Goal: Information Seeking & Learning: Check status

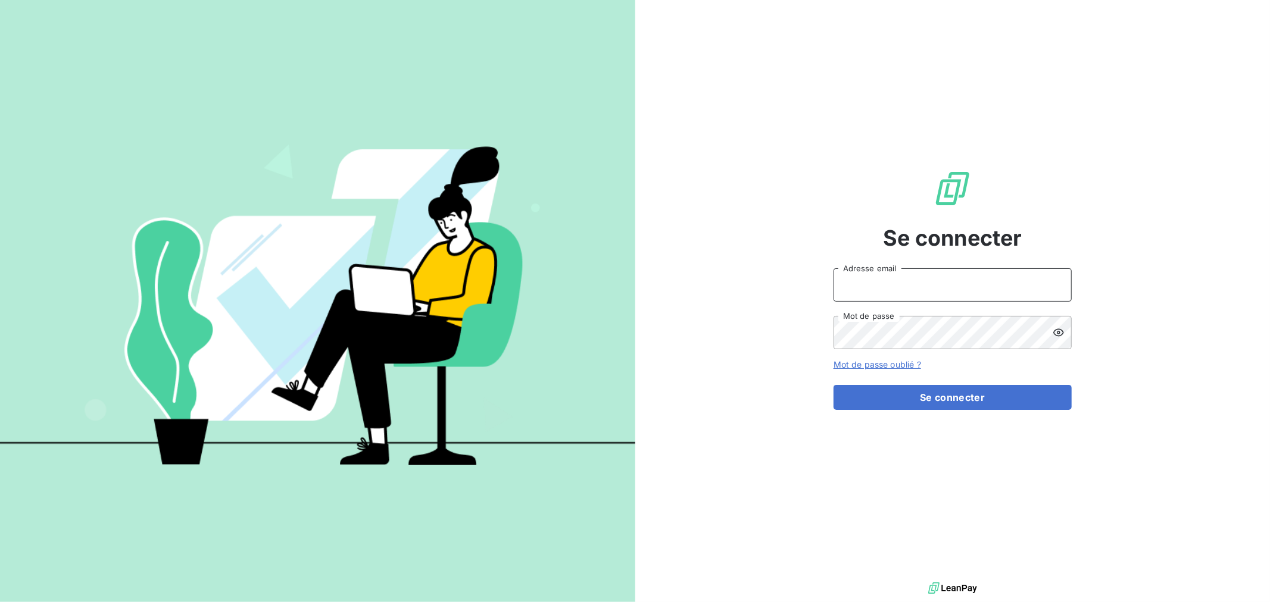
click at [957, 289] on input "Adresse email" at bounding box center [952, 284] width 238 height 33
type input "nmonrocq@groupe-ovalt.com"
click at [833, 385] on button "Se connecter" at bounding box center [952, 397] width 238 height 25
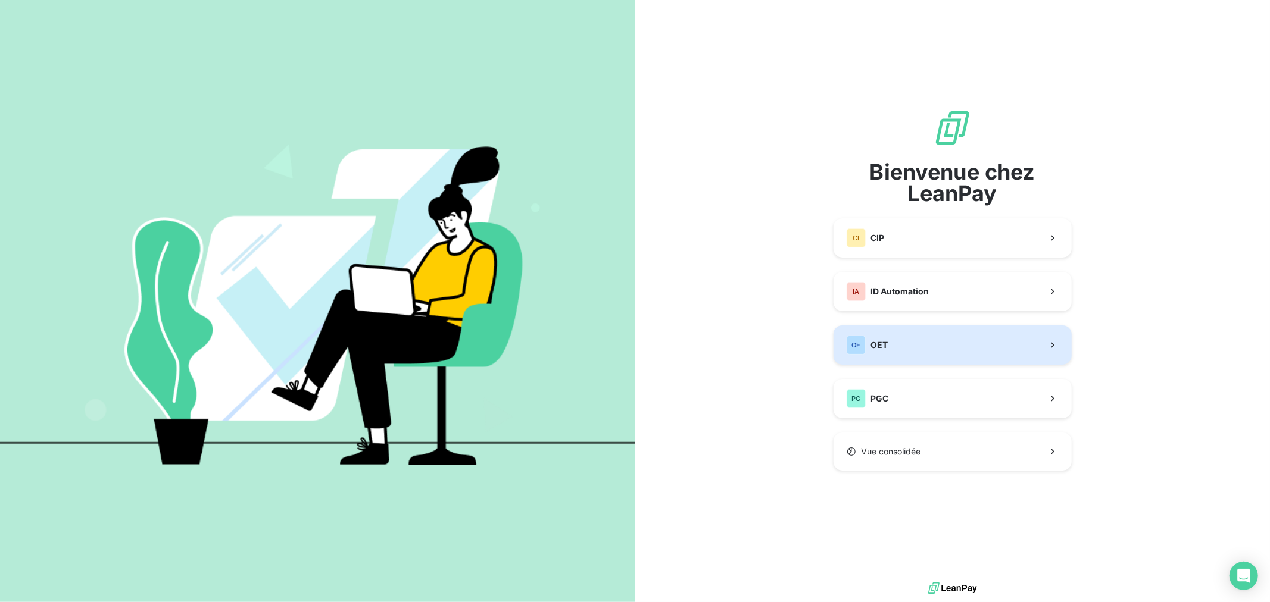
click at [918, 336] on button "OE OET" at bounding box center [952, 345] width 238 height 39
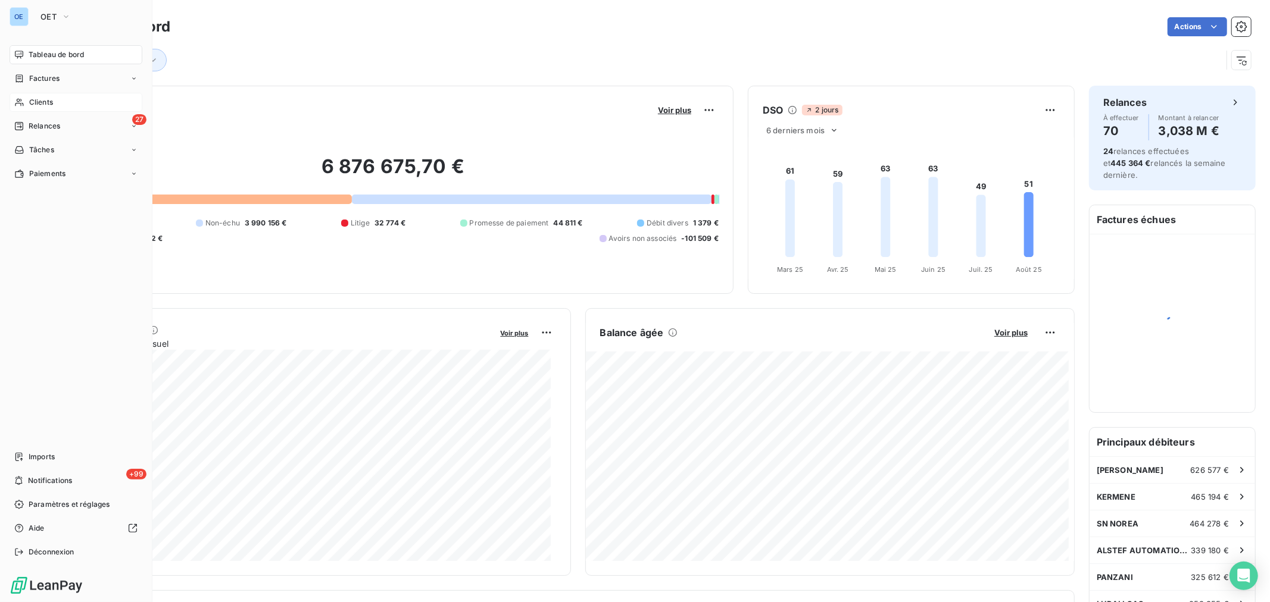
click at [24, 98] on div "Clients" at bounding box center [76, 102] width 133 height 19
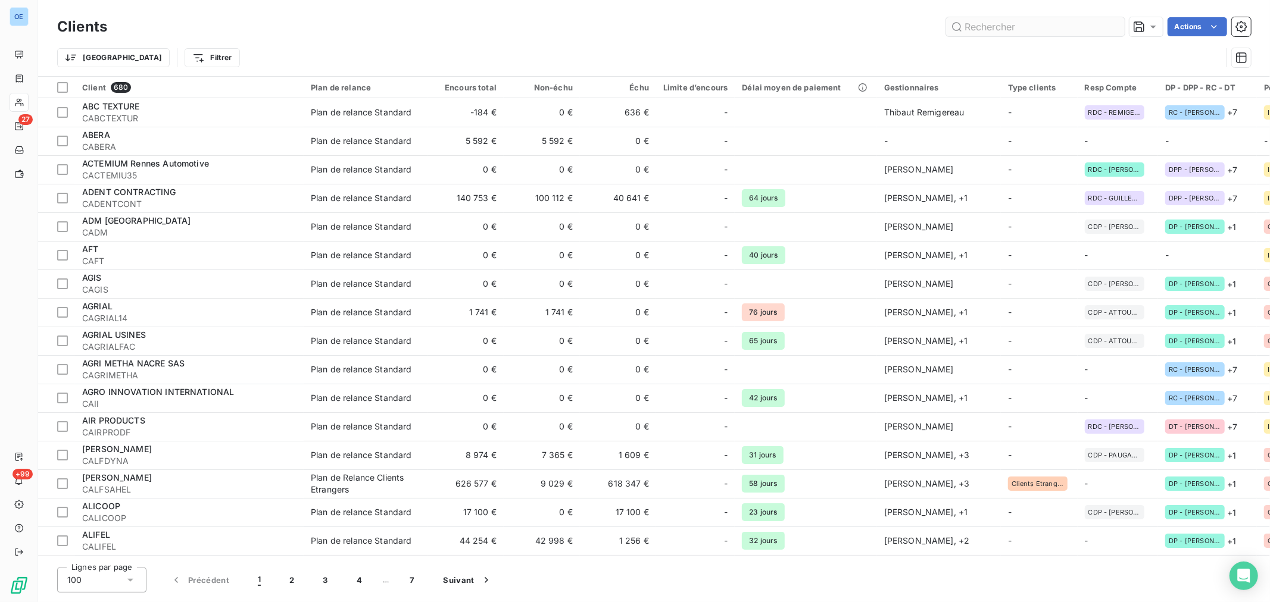
click at [991, 27] on input "text" at bounding box center [1035, 26] width 179 height 19
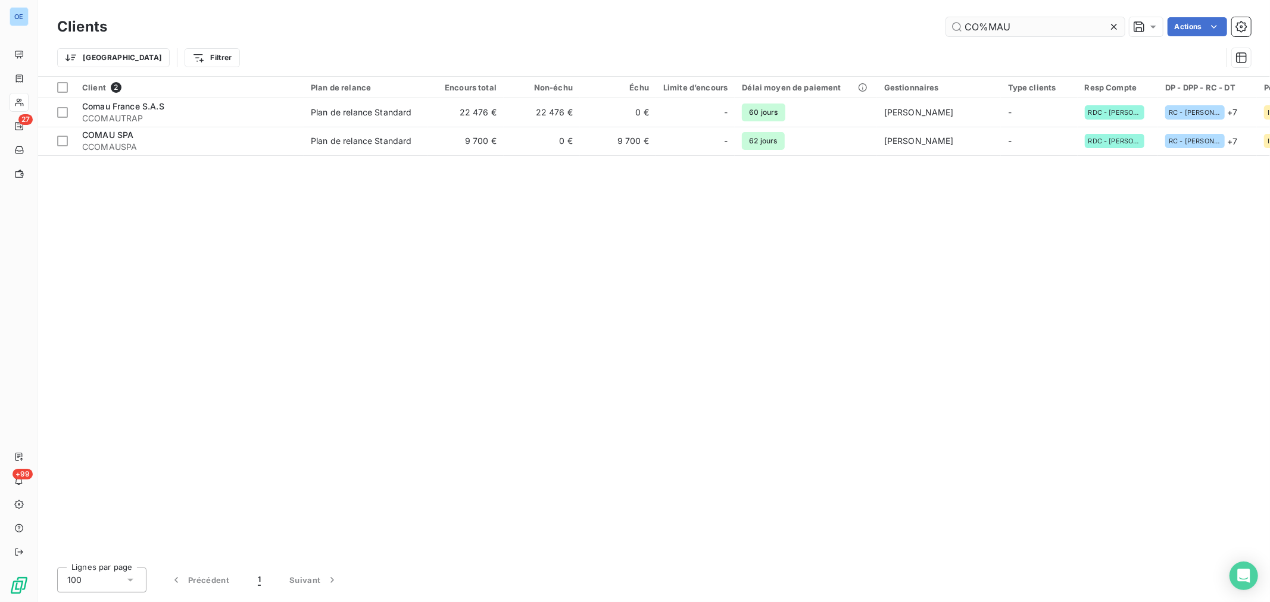
click at [986, 29] on input "CO%MAU" at bounding box center [1035, 26] width 179 height 19
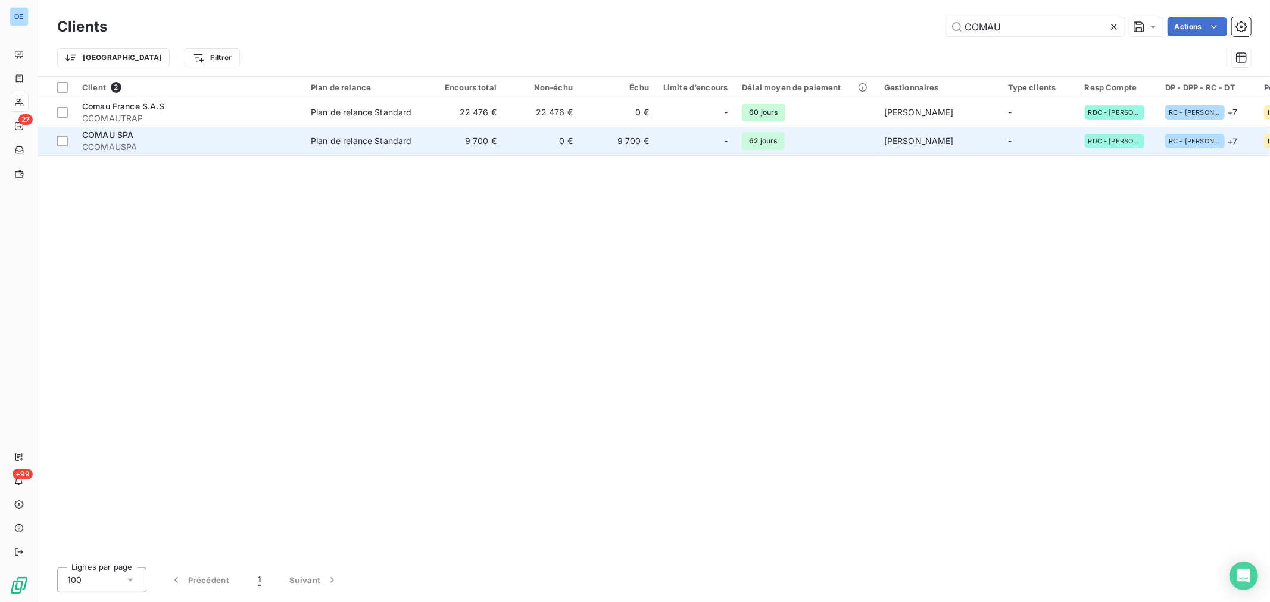
type input "COMAU"
click at [676, 140] on div "-" at bounding box center [695, 141] width 64 height 19
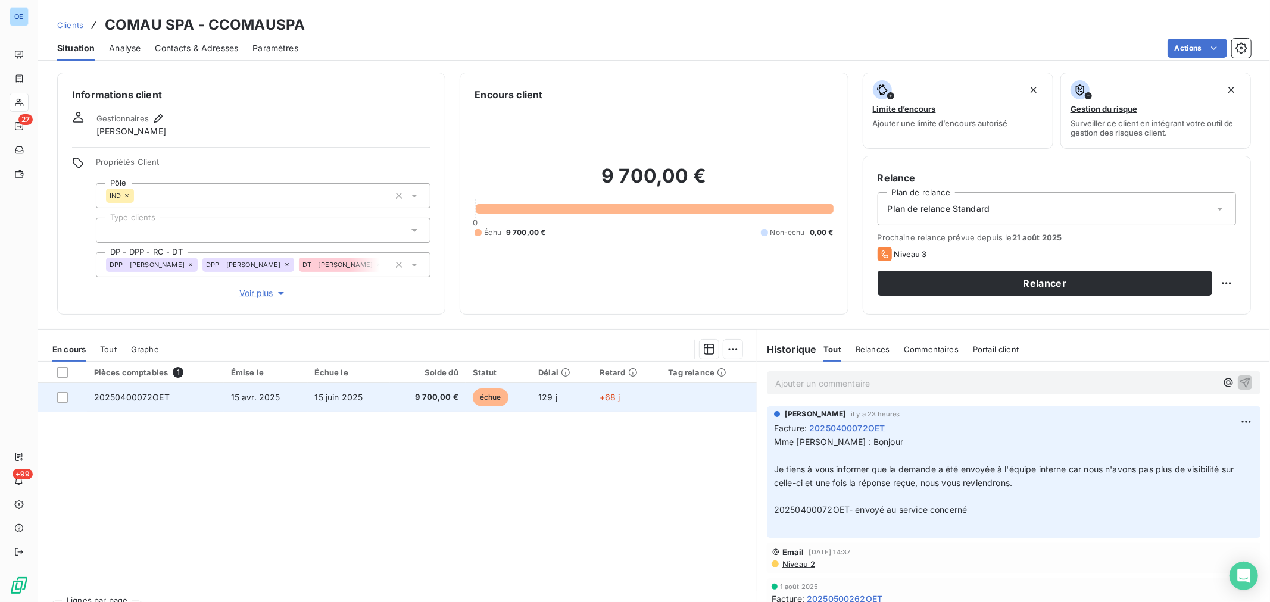
click at [361, 392] on td "15 juin 2025" at bounding box center [349, 397] width 82 height 29
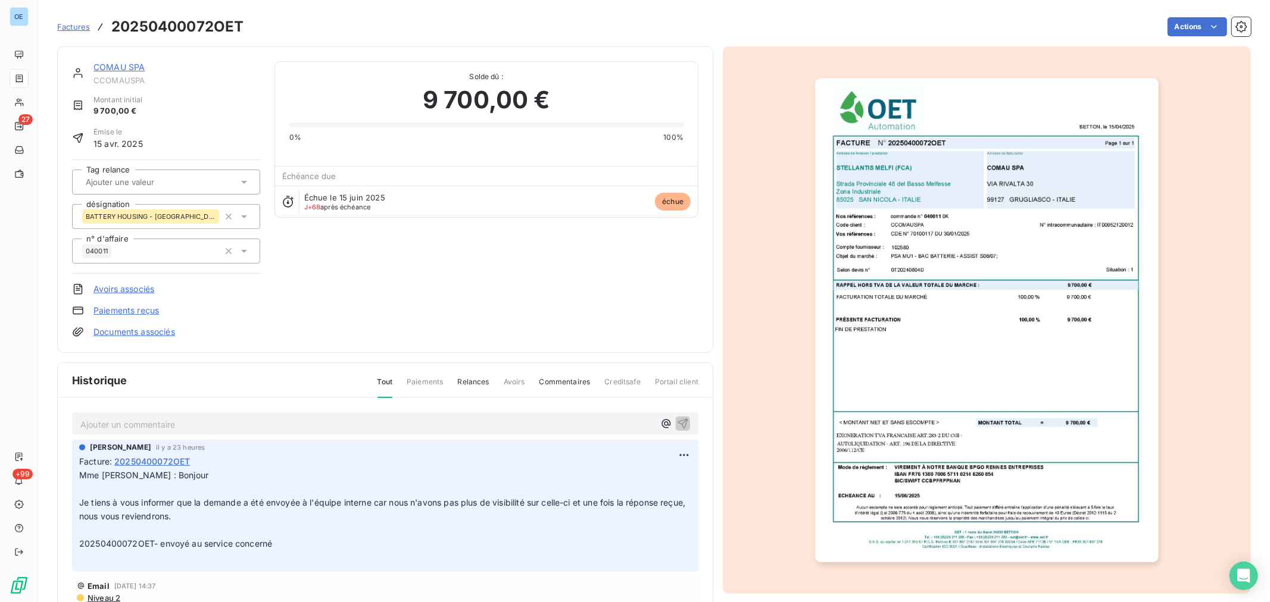
click at [209, 424] on p "Ajouter un commentaire ﻿" at bounding box center [367, 424] width 574 height 15
drag, startPoint x: 230, startPoint y: 404, endPoint x: 223, endPoint y: 420, distance: 18.4
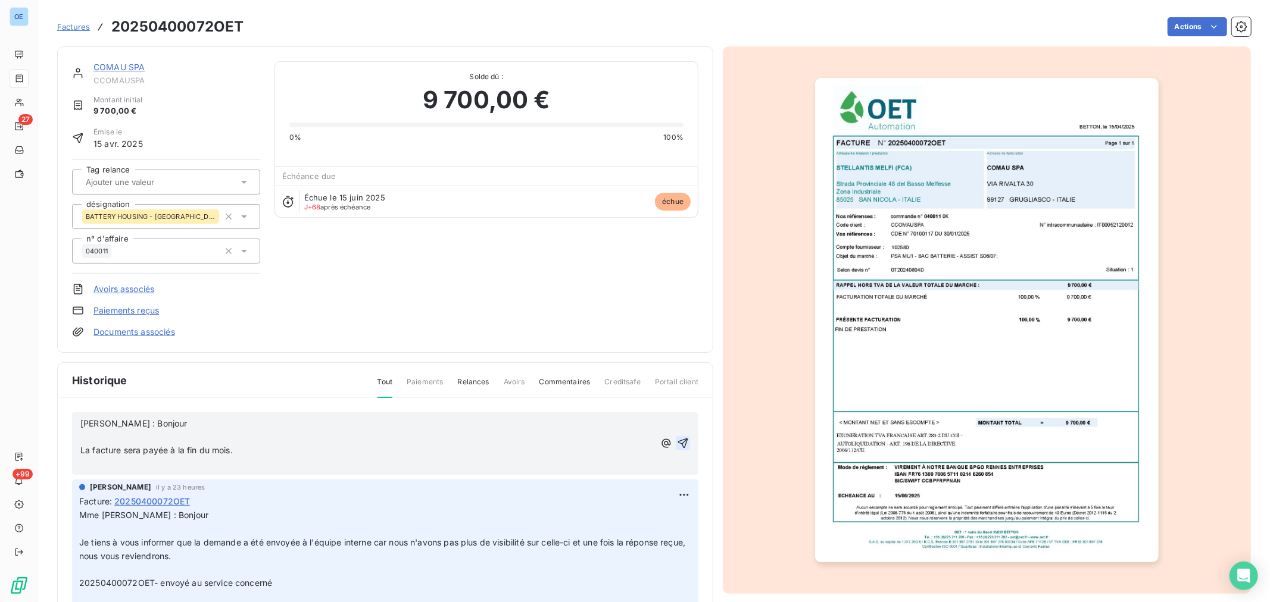
click at [678, 441] on icon "button" at bounding box center [683, 444] width 10 height 10
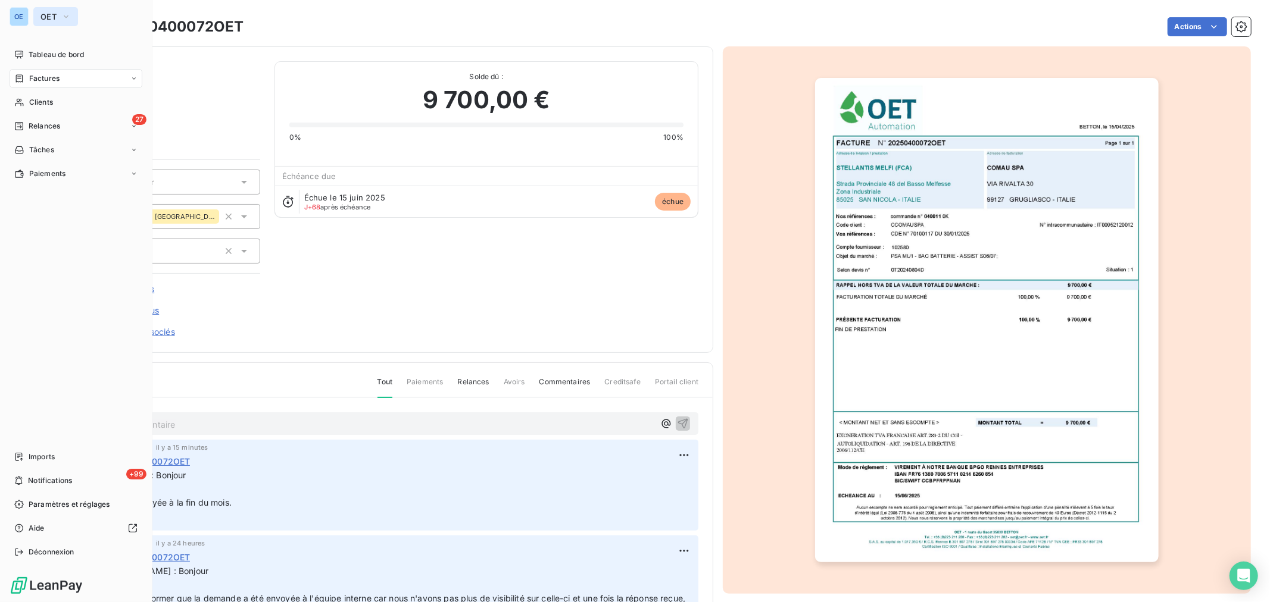
click at [67, 13] on icon "button" at bounding box center [66, 17] width 10 height 12
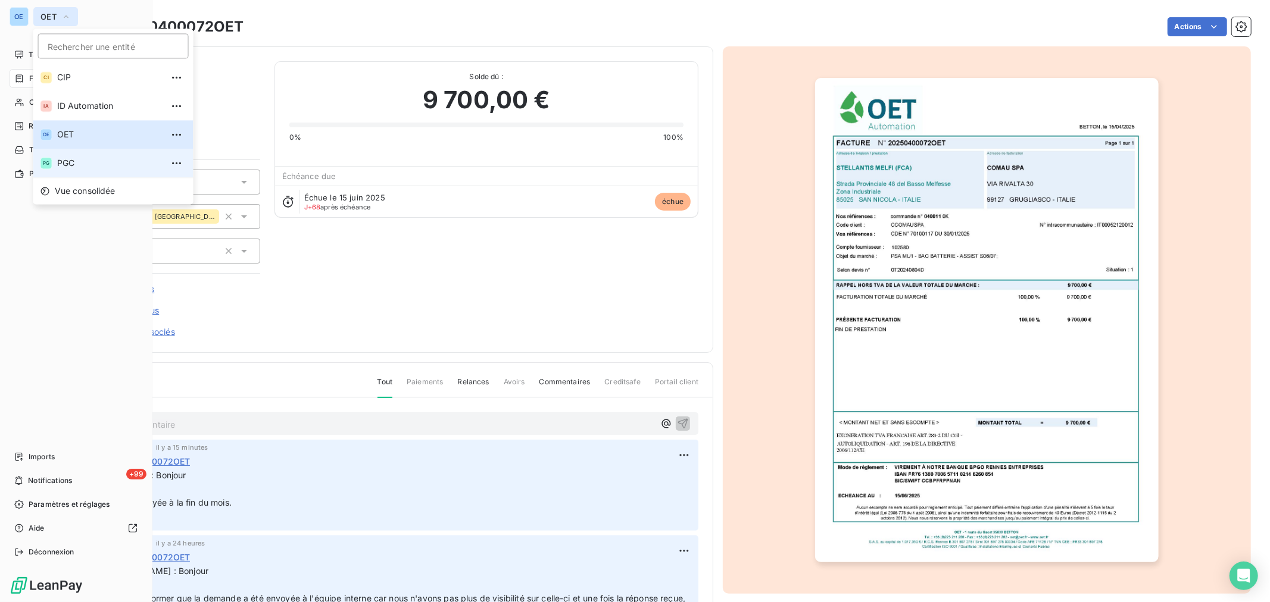
click at [85, 167] on span "PGC" at bounding box center [109, 163] width 105 height 12
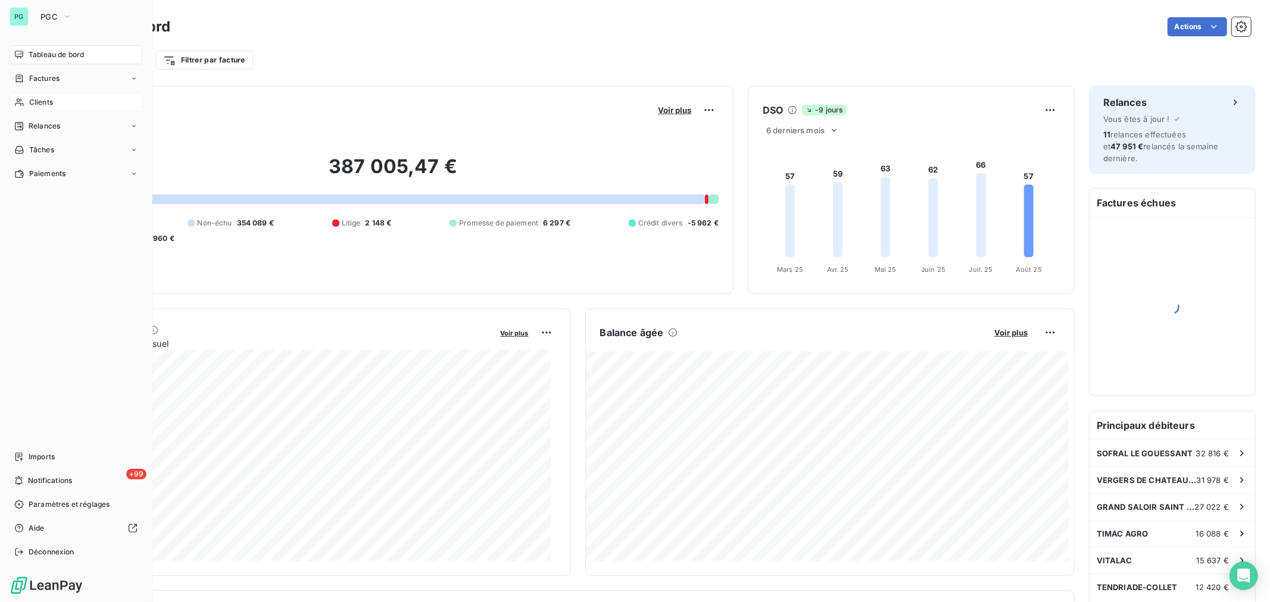
click at [42, 98] on span "Clients" at bounding box center [41, 102] width 24 height 11
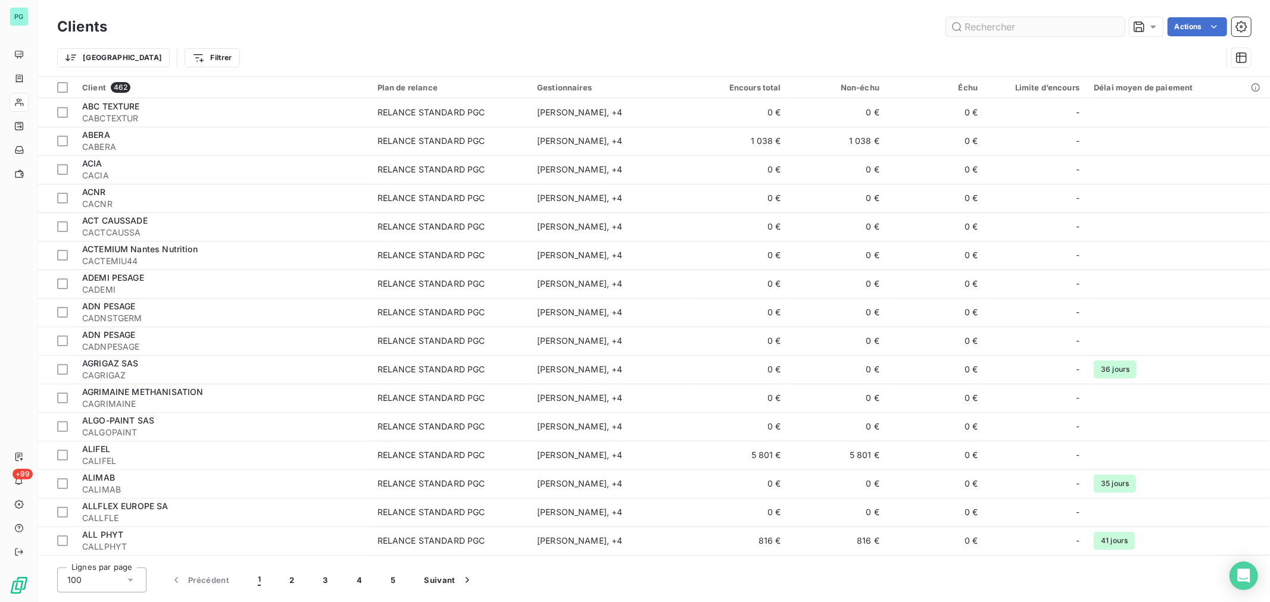
click at [995, 26] on input "text" at bounding box center [1035, 26] width 179 height 19
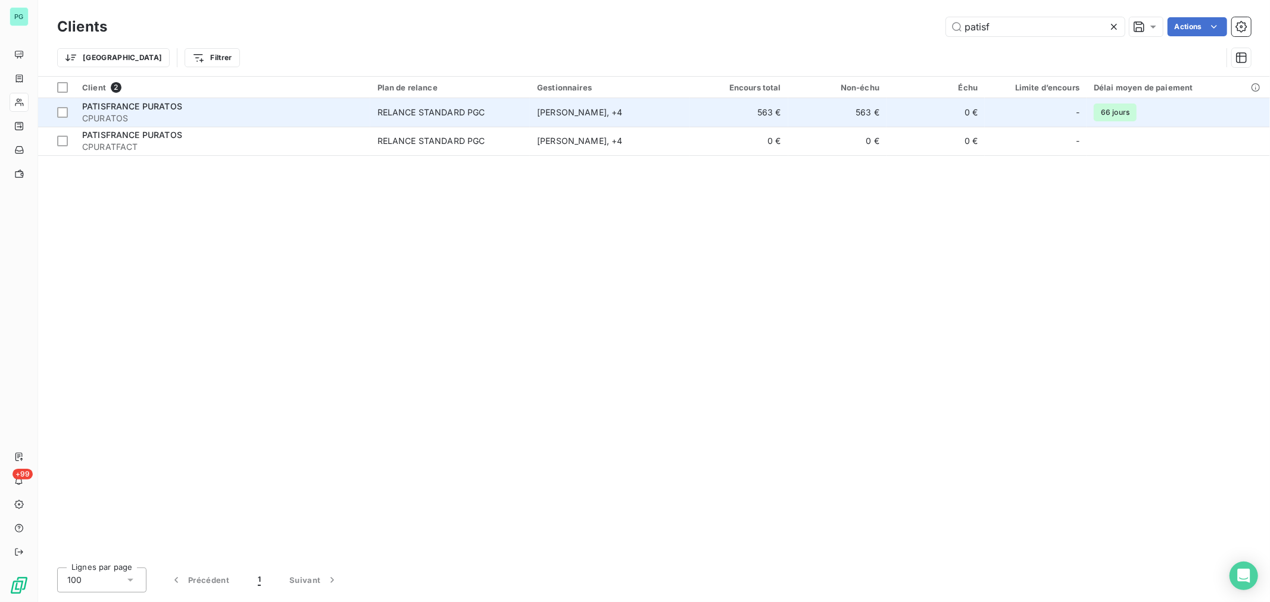
type input "patisf"
click at [882, 120] on td "563 €" at bounding box center [837, 112] width 98 height 29
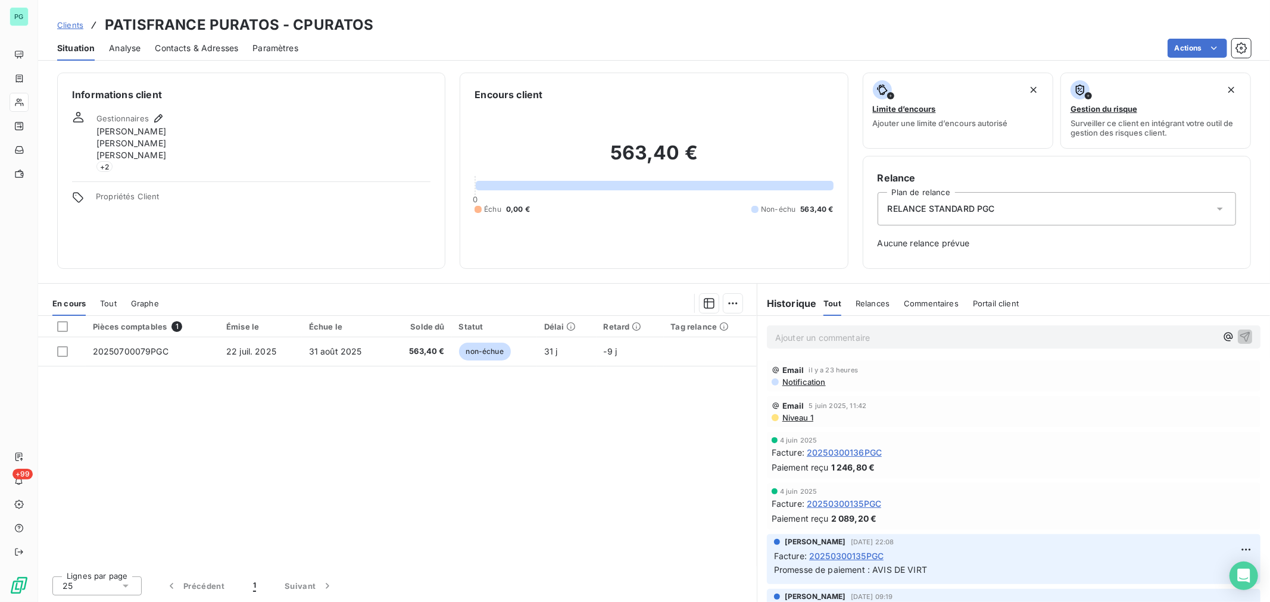
click at [838, 337] on p "Ajouter un commentaire ﻿" at bounding box center [995, 337] width 441 height 15
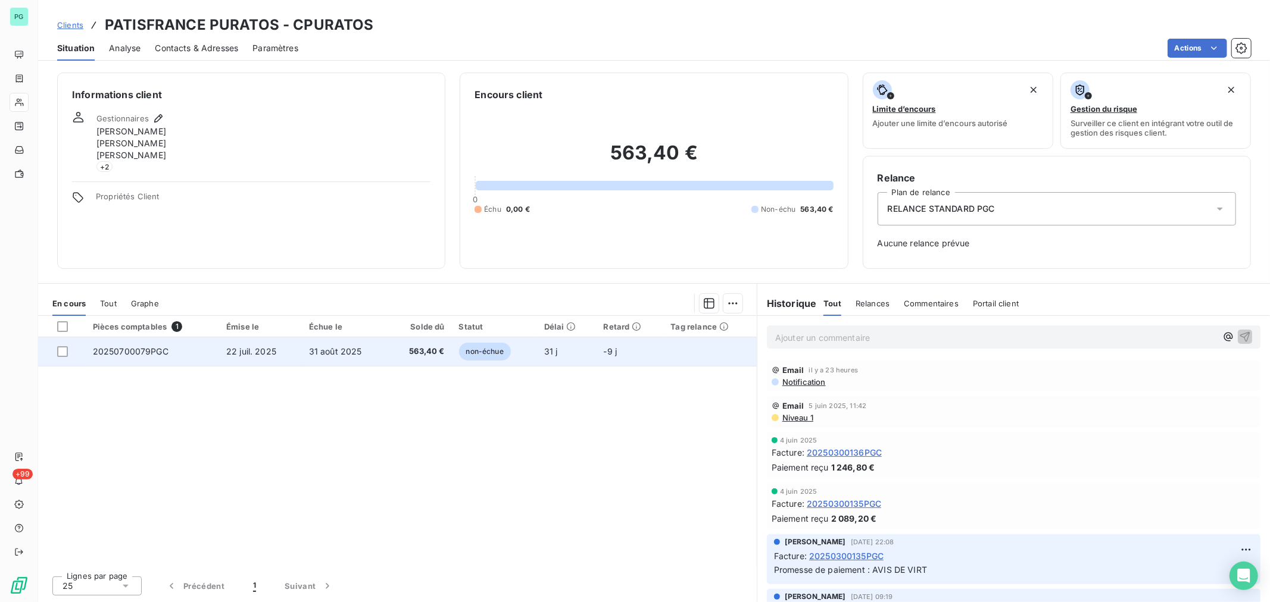
click at [400, 356] on span "563,40 €" at bounding box center [419, 352] width 49 height 12
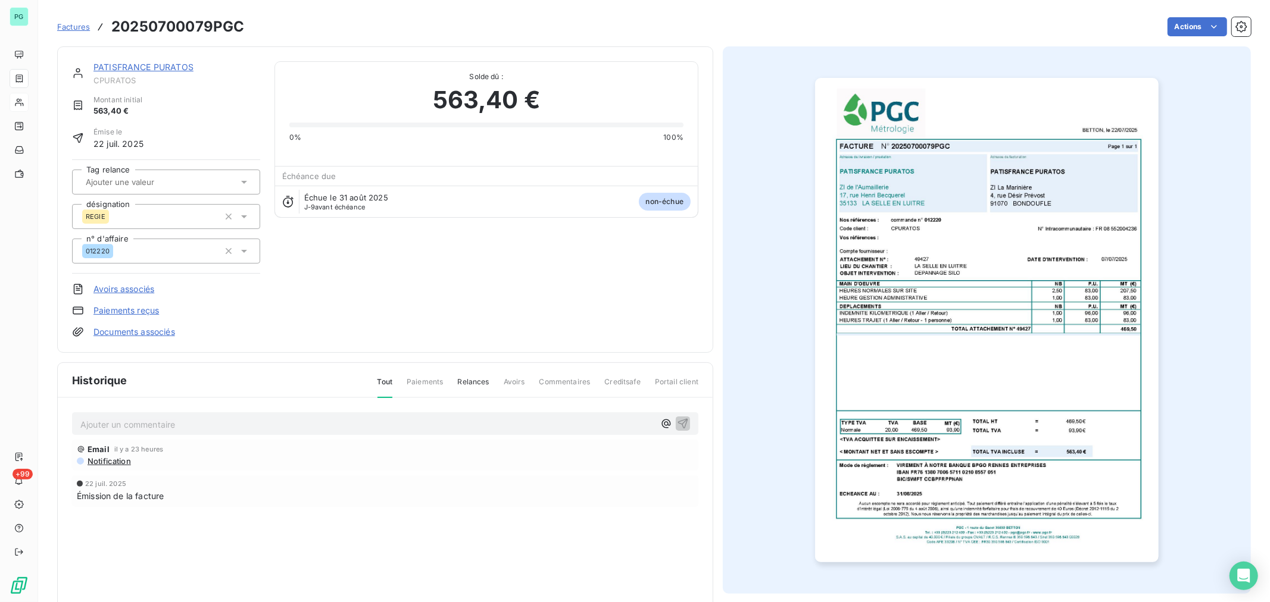
click at [388, 429] on p "Ajouter un commentaire ﻿" at bounding box center [367, 424] width 574 height 15
drag, startPoint x: 134, startPoint y: 432, endPoint x: 42, endPoint y: 436, distance: 91.7
click at [42, 436] on section "Factures 20250700079PGC Actions PATISFRANCE PURATOS CPURATOS Montant initial 56…" at bounding box center [654, 301] width 1232 height 602
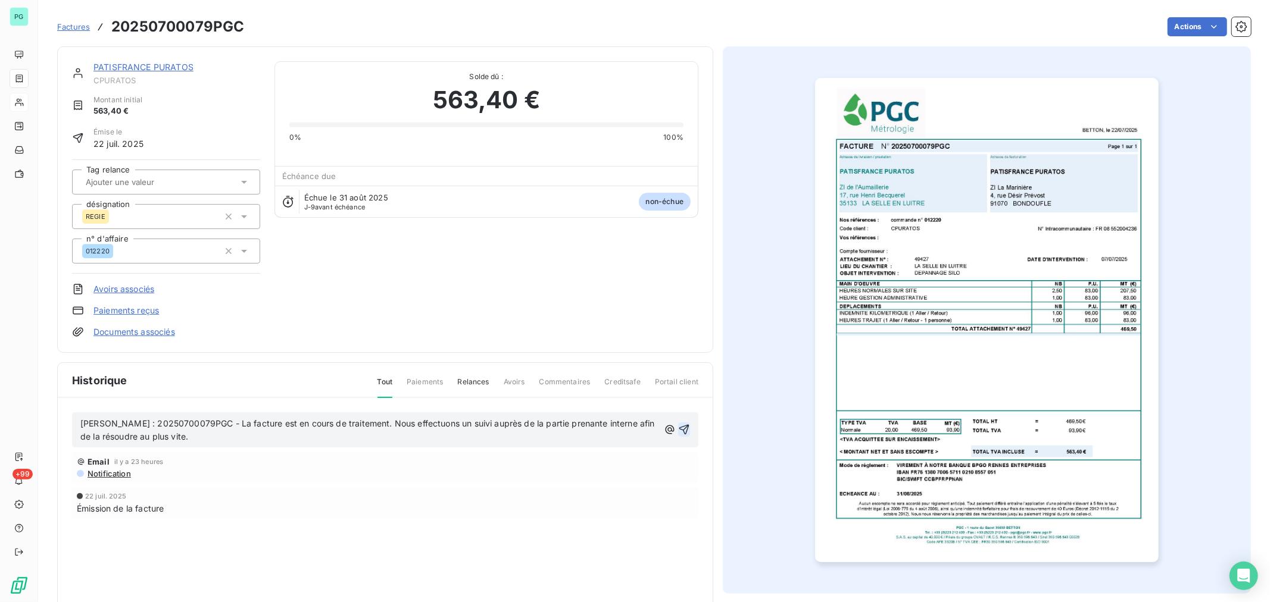
click at [679, 427] on icon "button" at bounding box center [684, 430] width 10 height 10
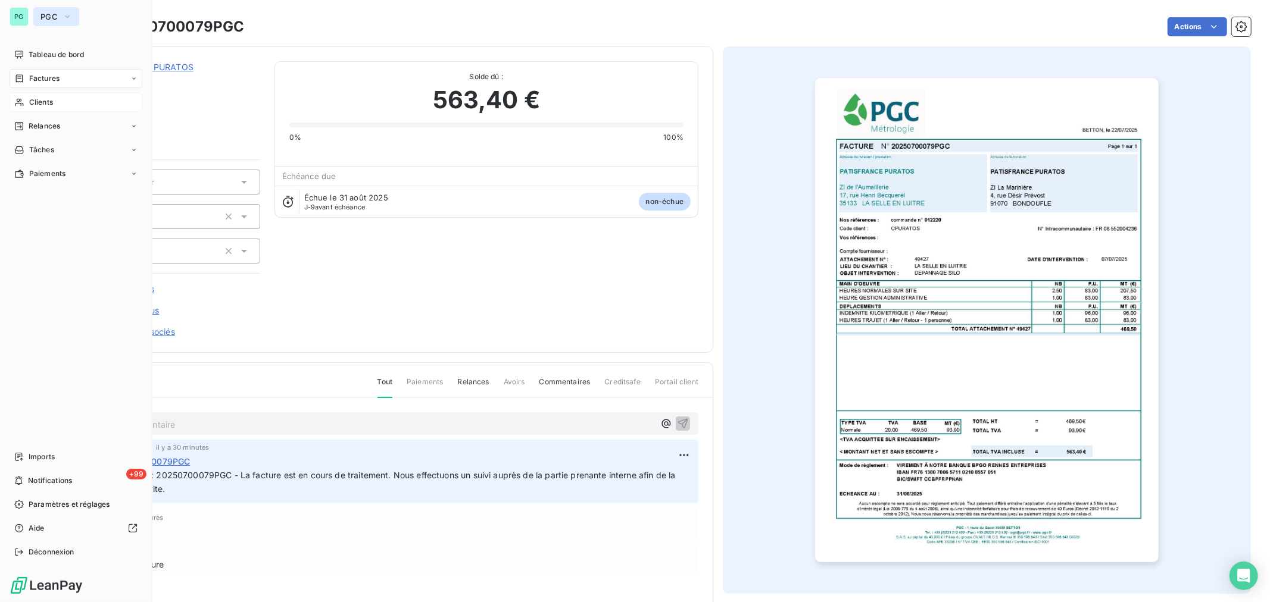
click at [70, 15] on icon "button" at bounding box center [68, 17] width 10 height 12
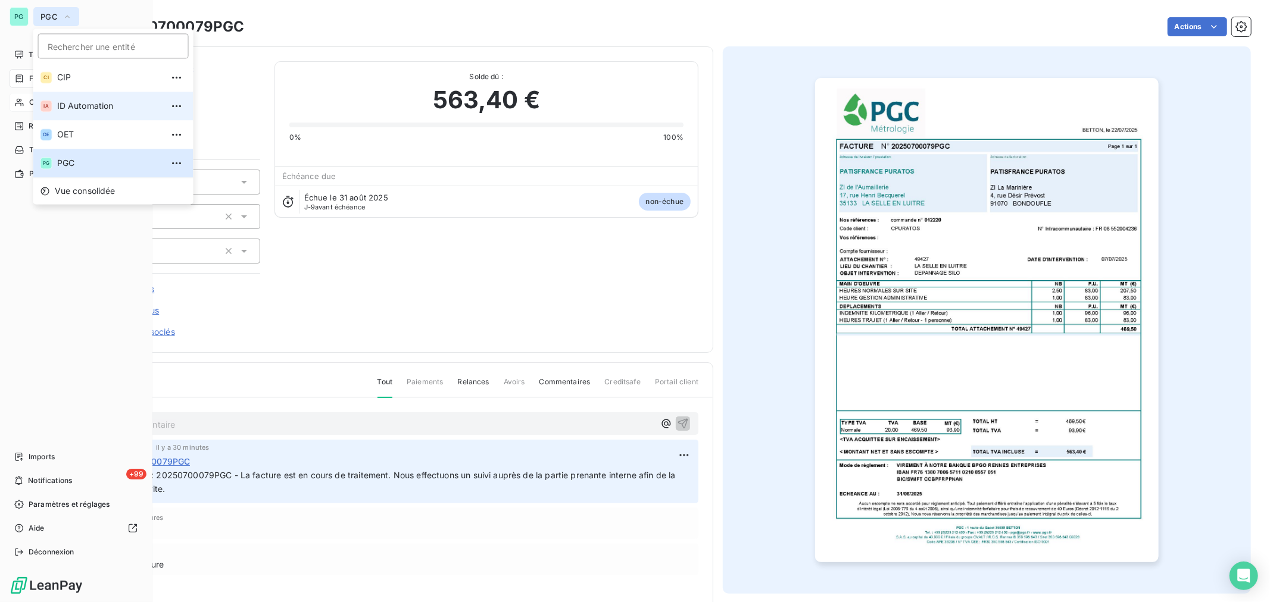
click at [78, 110] on span "ID Automation" at bounding box center [109, 106] width 105 height 12
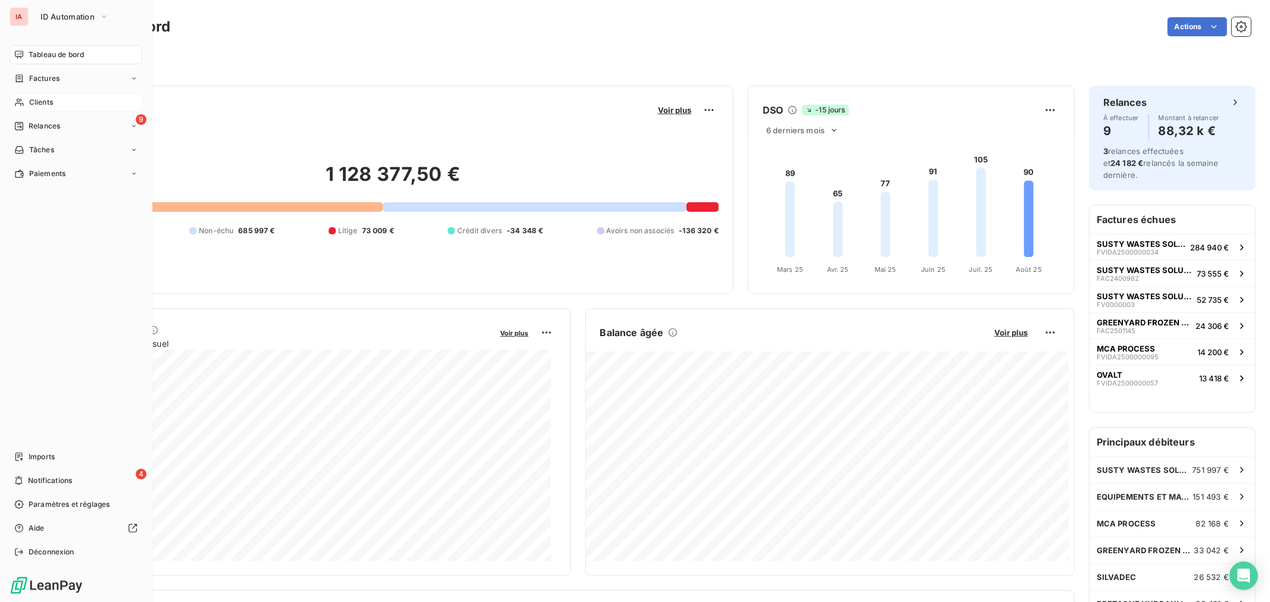
click at [32, 101] on span "Clients" at bounding box center [41, 102] width 24 height 11
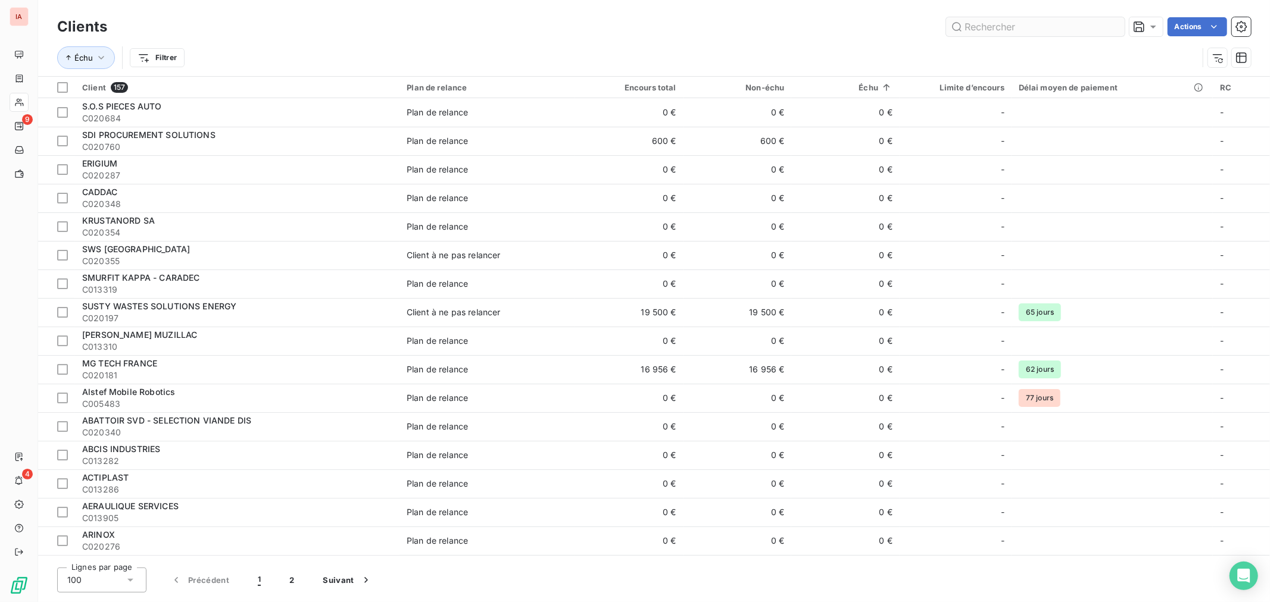
click at [977, 25] on input "text" at bounding box center [1035, 26] width 179 height 19
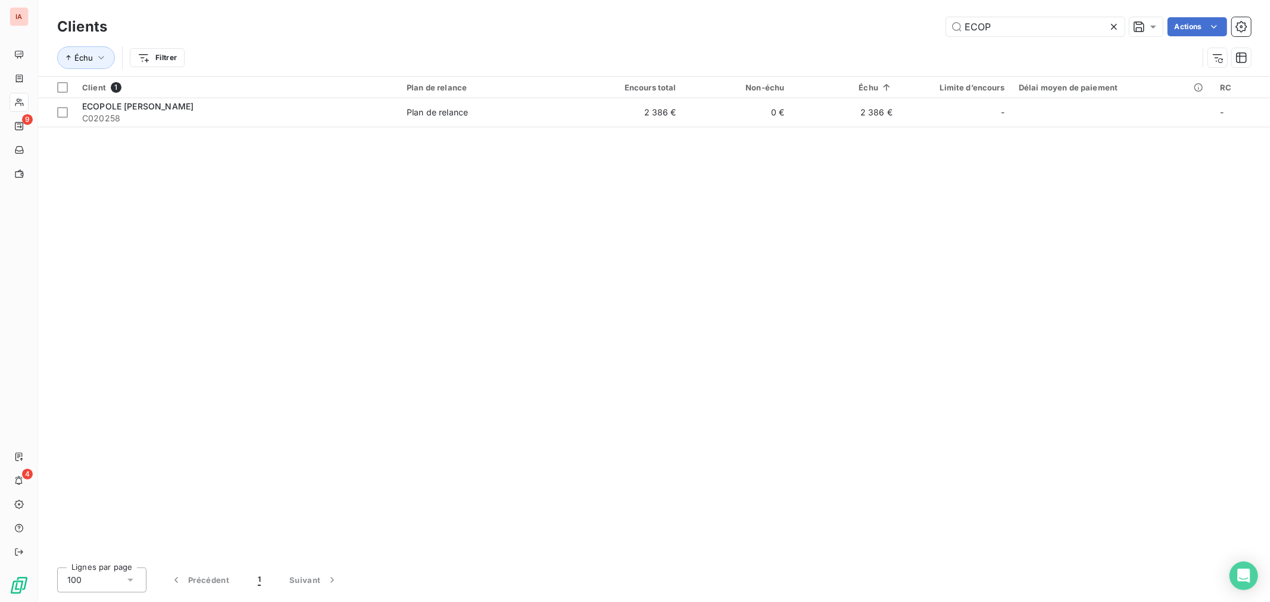
type input "ECOP"
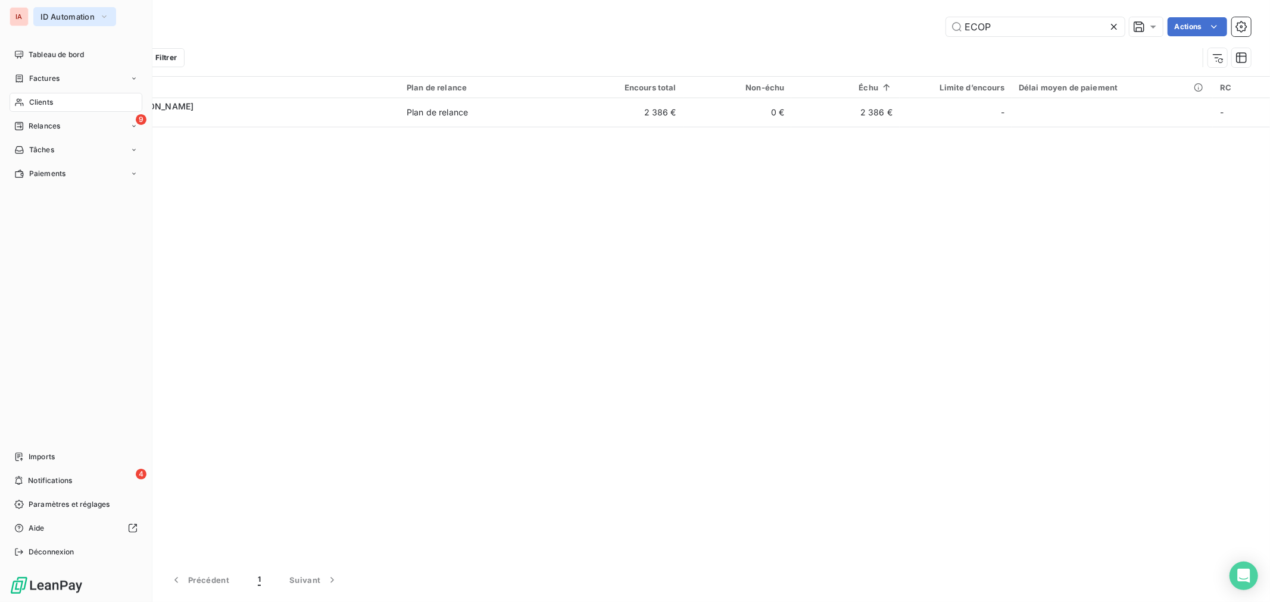
click at [99, 14] on button "ID Automation" at bounding box center [74, 16] width 83 height 19
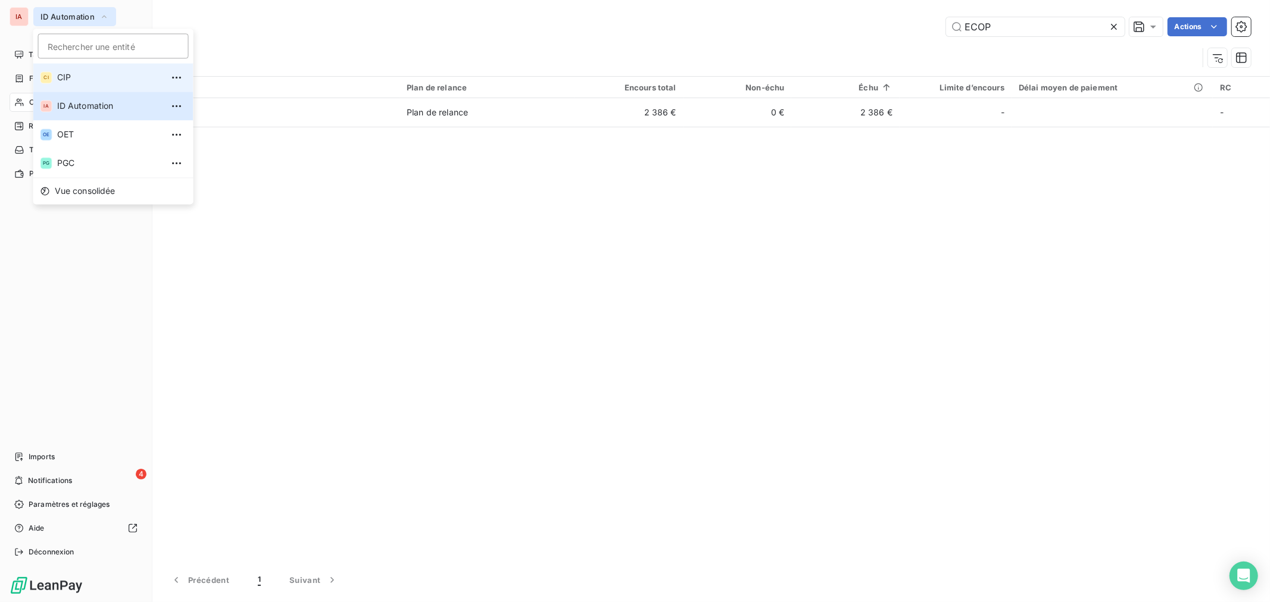
click at [74, 81] on span "CIP" at bounding box center [109, 77] width 105 height 12
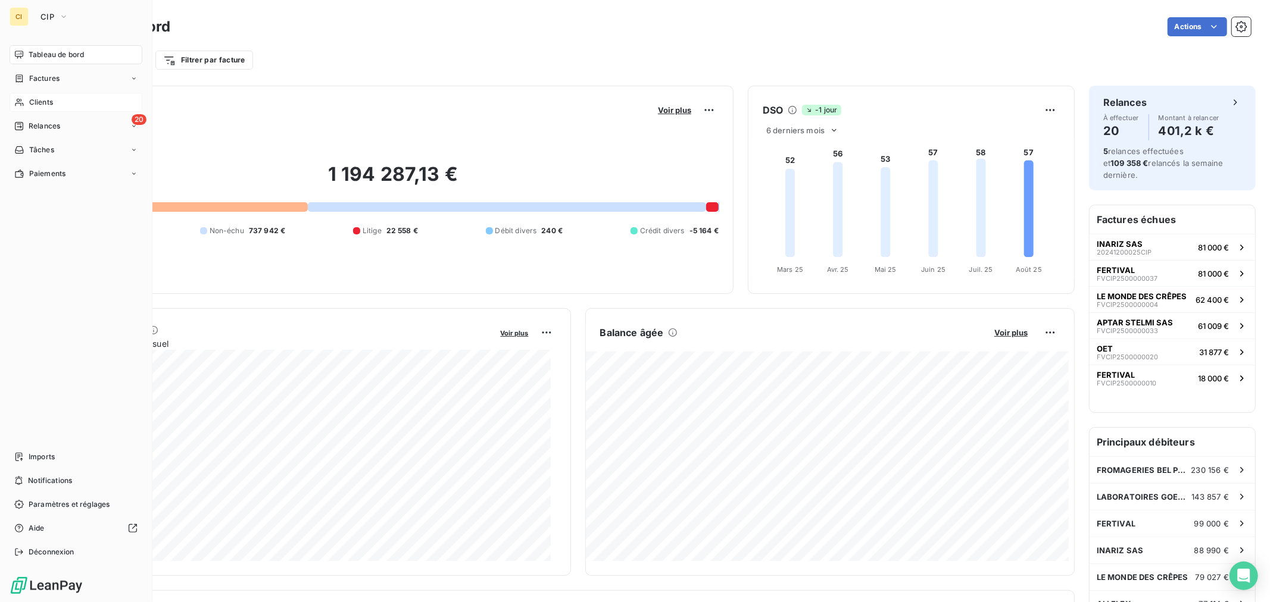
click at [45, 100] on span "Clients" at bounding box center [41, 102] width 24 height 11
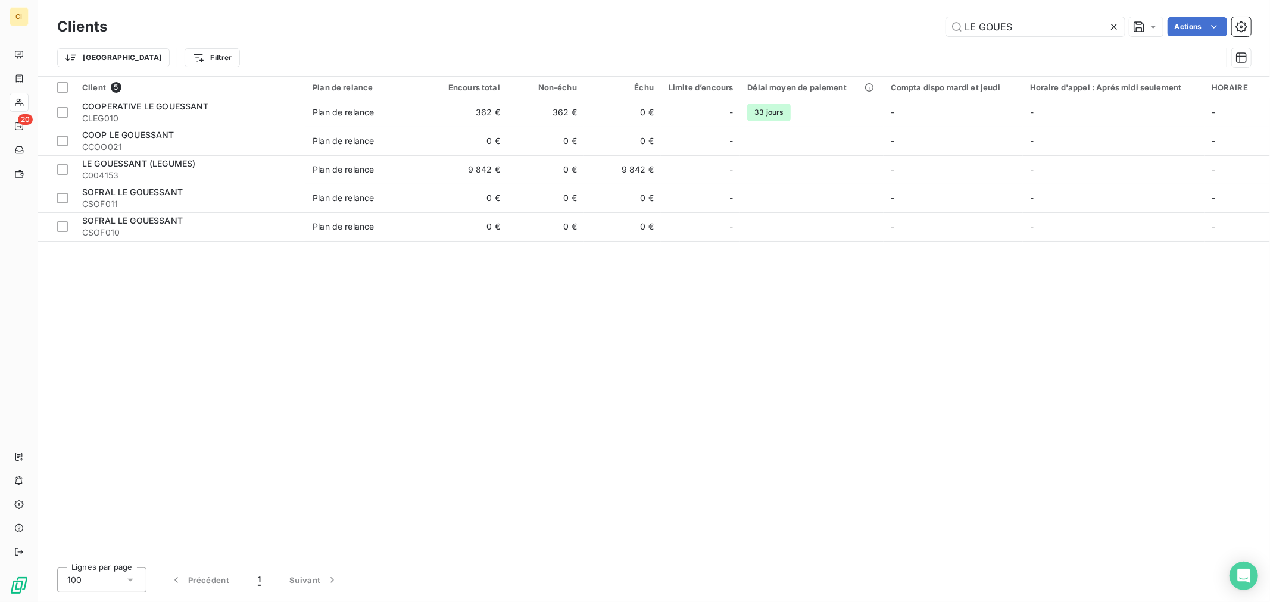
type input "LE GOUES"
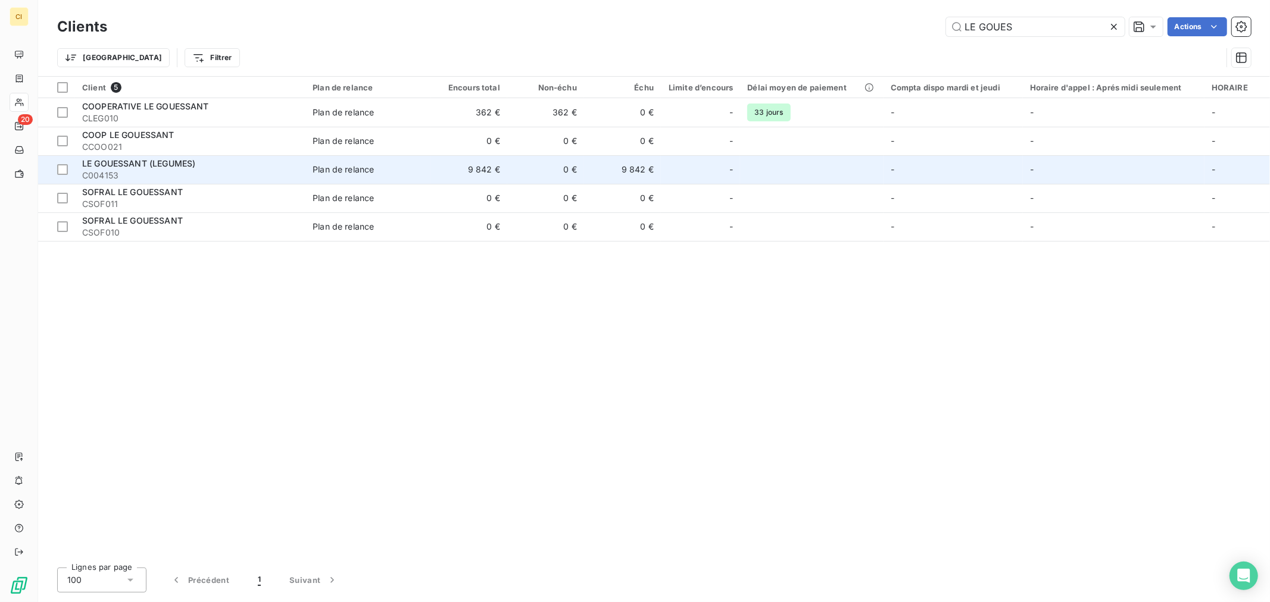
click at [602, 174] on td "9 842 €" at bounding box center [622, 169] width 77 height 29
